Goal: Find specific page/section: Find specific page/section

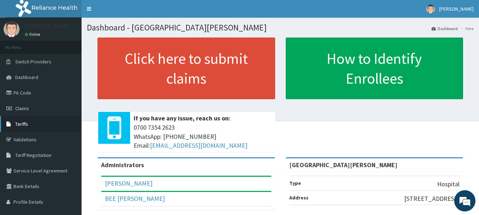
click at [23, 122] on span "Tariffs" at bounding box center [21, 124] width 13 height 6
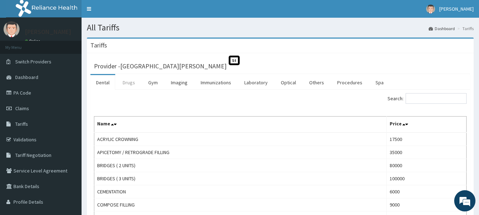
click at [131, 84] on link "Drugs" at bounding box center [129, 82] width 24 height 15
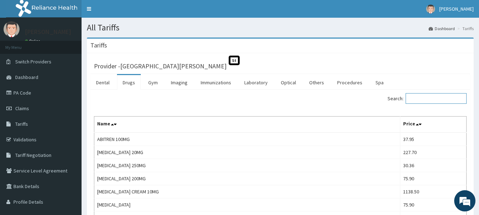
click at [432, 98] on input "Search:" at bounding box center [436, 98] width 61 height 11
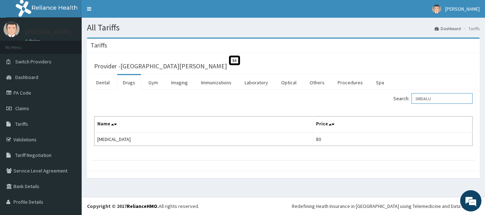
type input "SIRDALU"
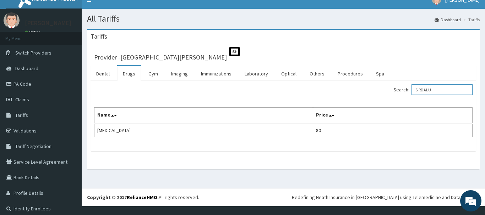
scroll to position [14, 0]
